Goal: Information Seeking & Learning: Learn about a topic

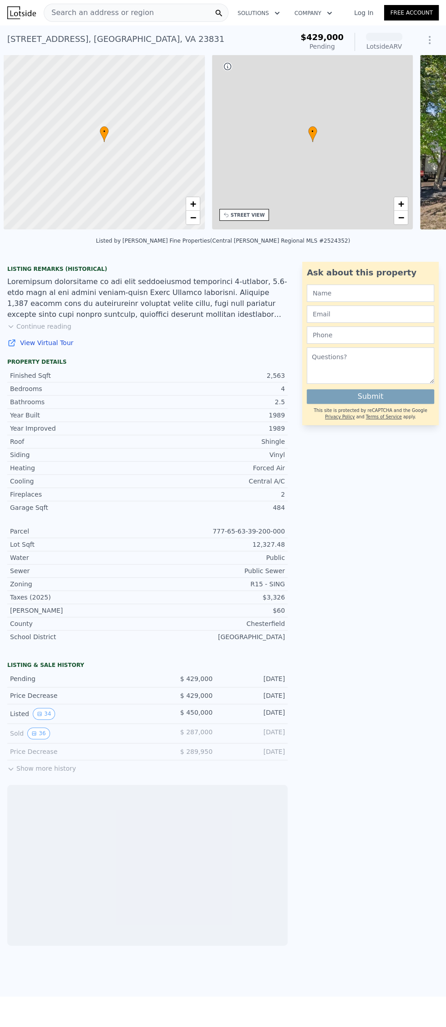
scroll to position [0, 4]
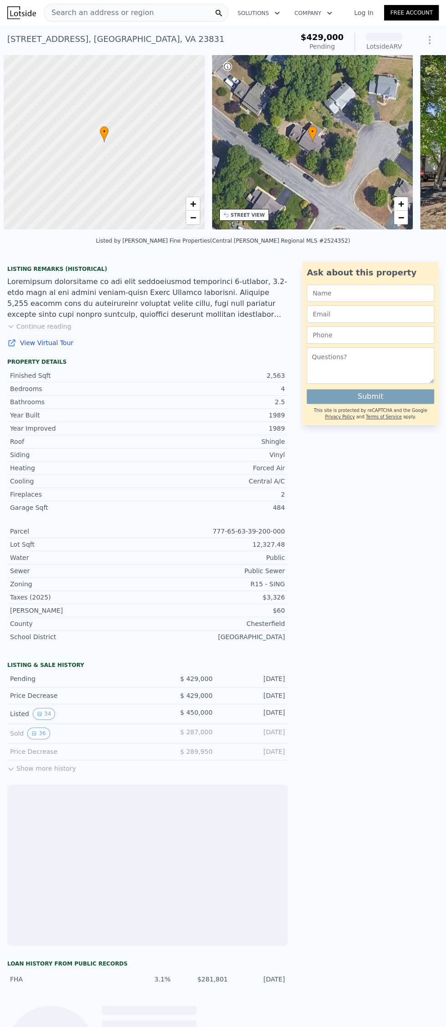
scroll to position [0, 4]
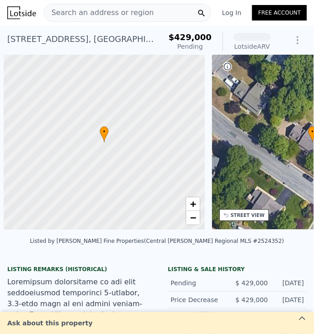
scroll to position [0, 4]
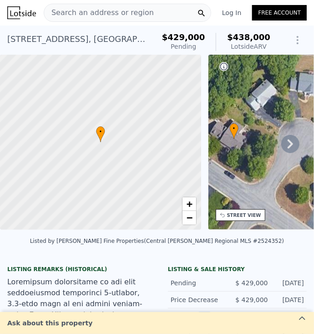
click at [288, 140] on icon at bounding box center [290, 143] width 5 height 9
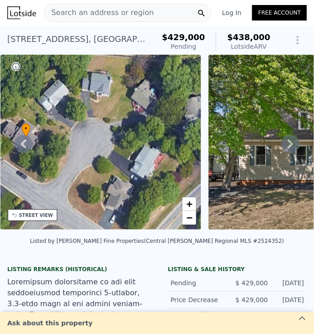
click at [291, 147] on icon at bounding box center [290, 144] width 18 height 18
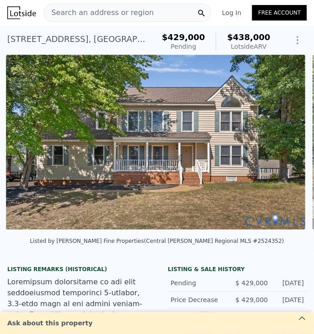
scroll to position [0, 416]
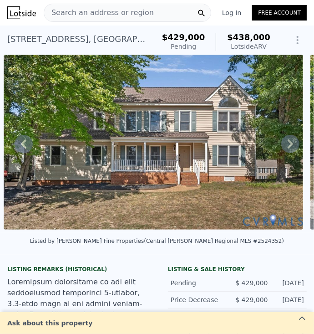
click at [295, 148] on icon at bounding box center [290, 144] width 18 height 18
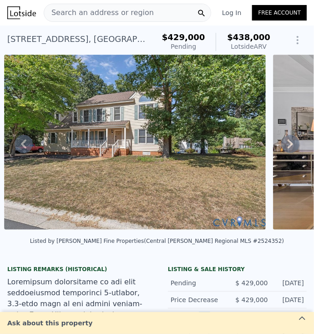
click at [289, 148] on icon at bounding box center [290, 144] width 18 height 18
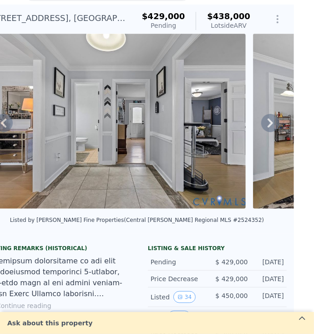
scroll to position [0, 20]
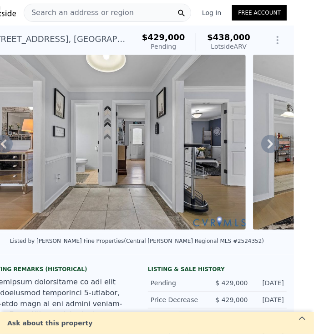
click at [271, 149] on icon at bounding box center [270, 144] width 18 height 18
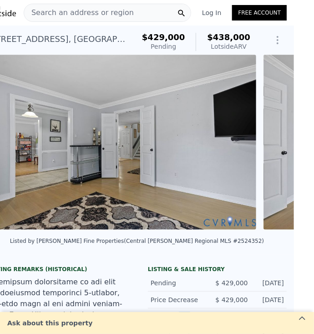
scroll to position [0, 1262]
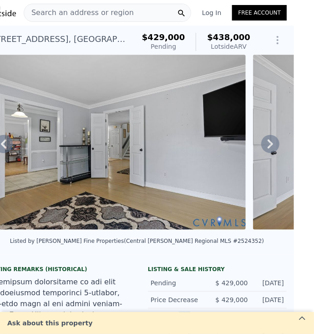
click at [12, 139] on img at bounding box center [115, 142] width 262 height 175
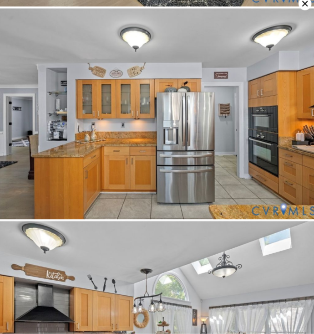
scroll to position [1436, 0]
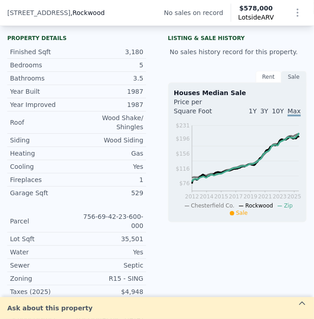
scroll to position [42, 0]
click at [310, 35] on div "LISTING & SALE HISTORY No sales history record for this property. Rent Sale Ren…" at bounding box center [237, 142] width 153 height 223
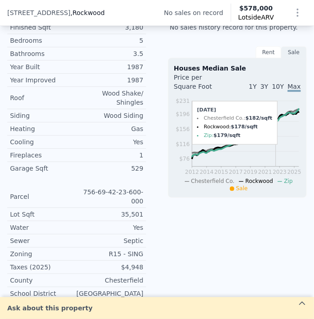
scroll to position [237, 0]
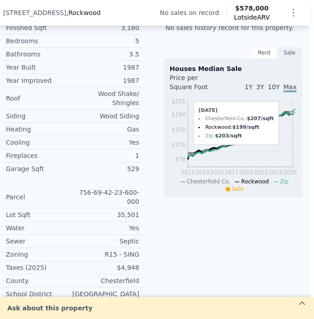
click at [294, 122] on icon "2012 2014 2015 2017 2019 2021 2023 2025 $76 $116 $156 $196 $231" at bounding box center [233, 145] width 127 height 96
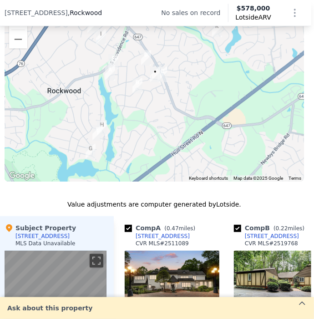
scroll to position [687, 3]
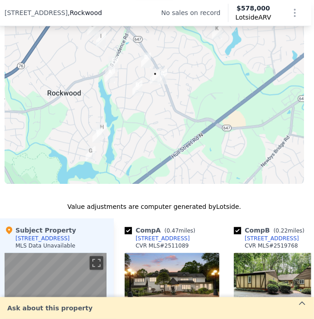
click at [306, 253] on div "35" at bounding box center [281, 286] width 95 height 66
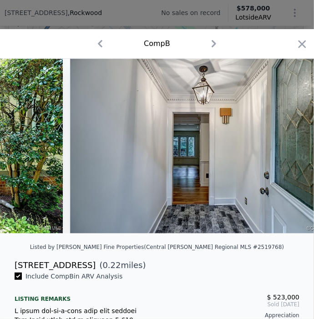
scroll to position [0, 741]
